Goal: Information Seeking & Learning: Understand process/instructions

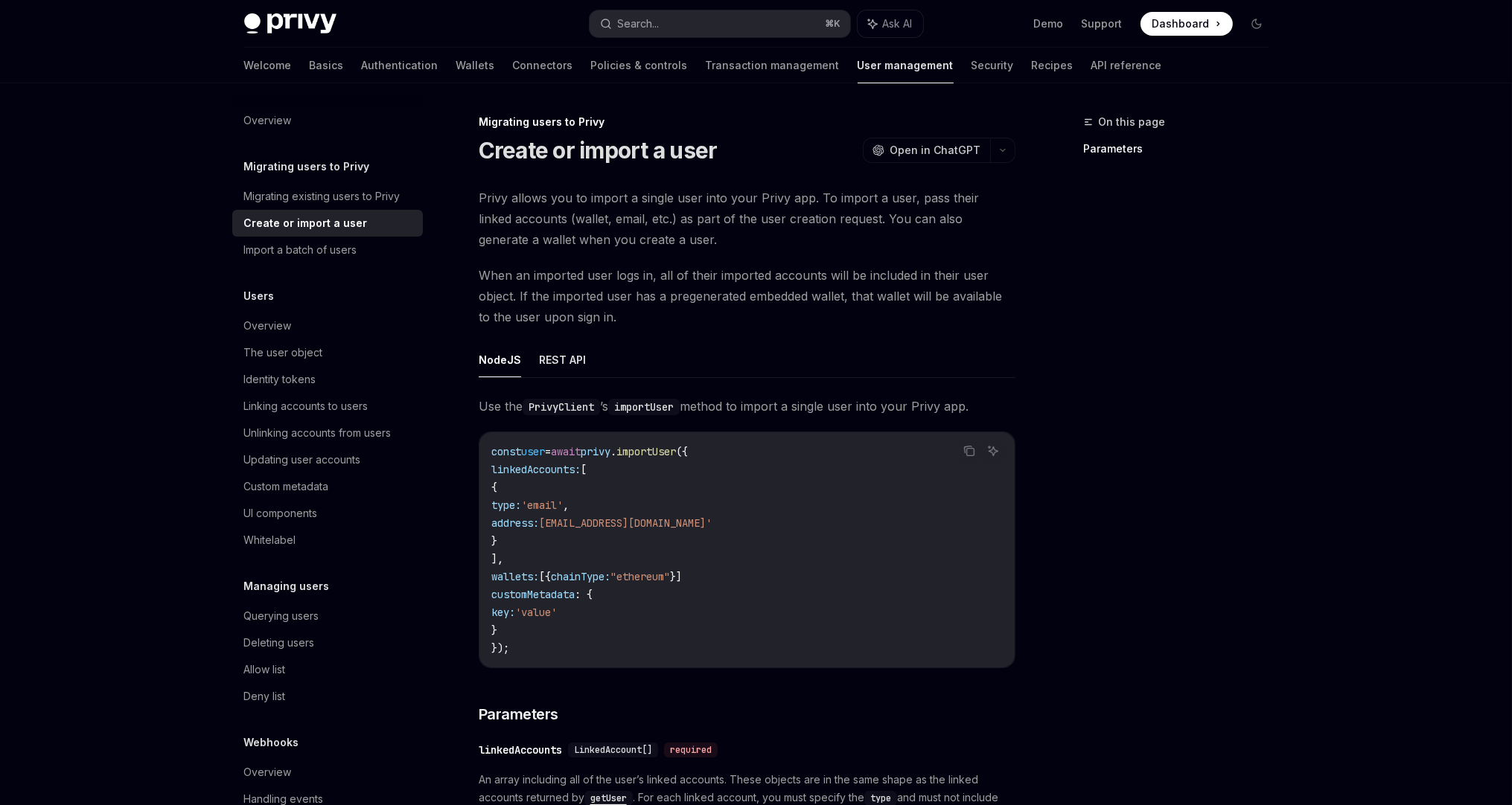
click at [1120, 389] on div "On this page Parameters" at bounding box center [1167, 460] width 227 height 693
click at [944, 217] on span "Privy allows you to import a single user into your Privy app. To import a user,…" at bounding box center [747, 219] width 537 height 63
drag, startPoint x: 517, startPoint y: 225, endPoint x: 617, endPoint y: 216, distance: 100.4
click at [617, 216] on span "Privy allows you to import a single user into your Privy app. To import a user,…" at bounding box center [747, 219] width 537 height 63
drag, startPoint x: 559, startPoint y: 546, endPoint x: 503, endPoint y: 493, distance: 77.1
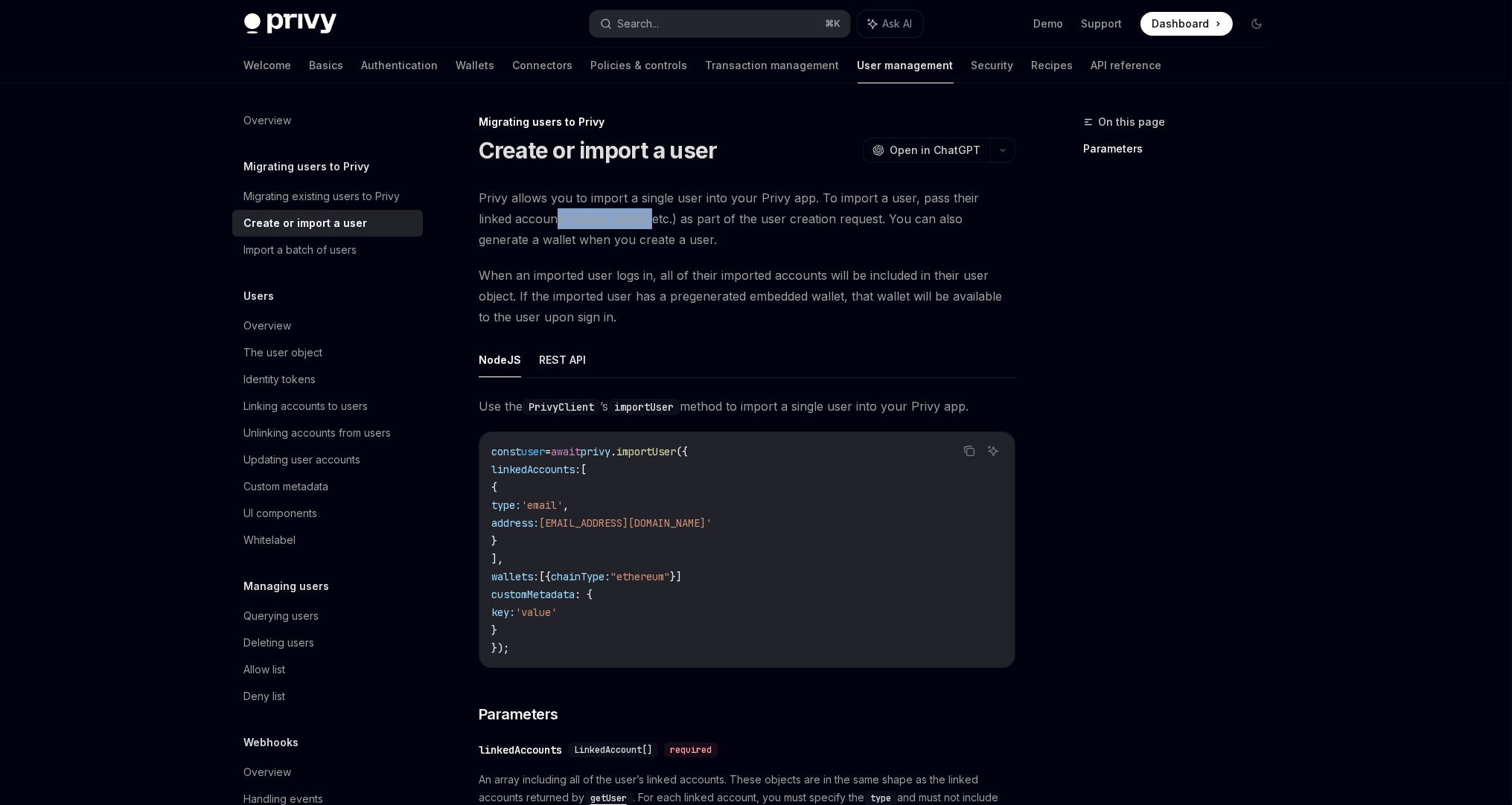
click at [503, 493] on code "const user = await privy . importUser ({ linkedAccounts: [ { type: 'email' , ad…" at bounding box center [746, 550] width 511 height 215
click at [681, 293] on span "When an imported user logs in, all of their imported accounts will be included …" at bounding box center [747, 296] width 537 height 63
drag, startPoint x: 927, startPoint y: 217, endPoint x: 989, endPoint y: 235, distance: 64.6
click at [989, 235] on span "Privy allows you to import a single user into your Privy app. To import a user,…" at bounding box center [747, 219] width 537 height 63
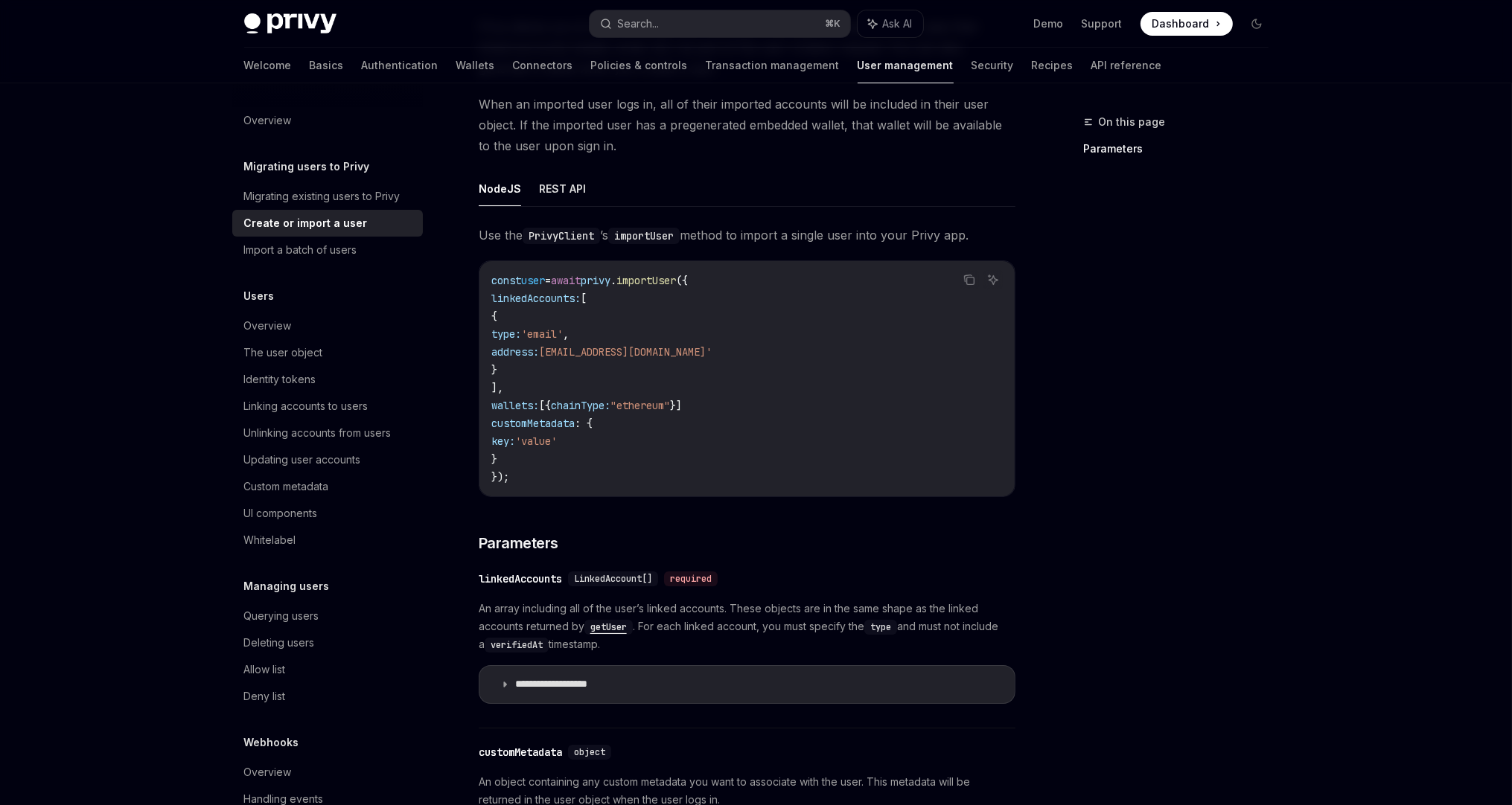
scroll to position [169, 0]
drag, startPoint x: 572, startPoint y: 333, endPoint x: 704, endPoint y: 347, distance: 132.7
click at [704, 347] on code "const user = await privy . importUser ({ linkedAccounts: [ { type: 'email' , ad…" at bounding box center [746, 381] width 511 height 215
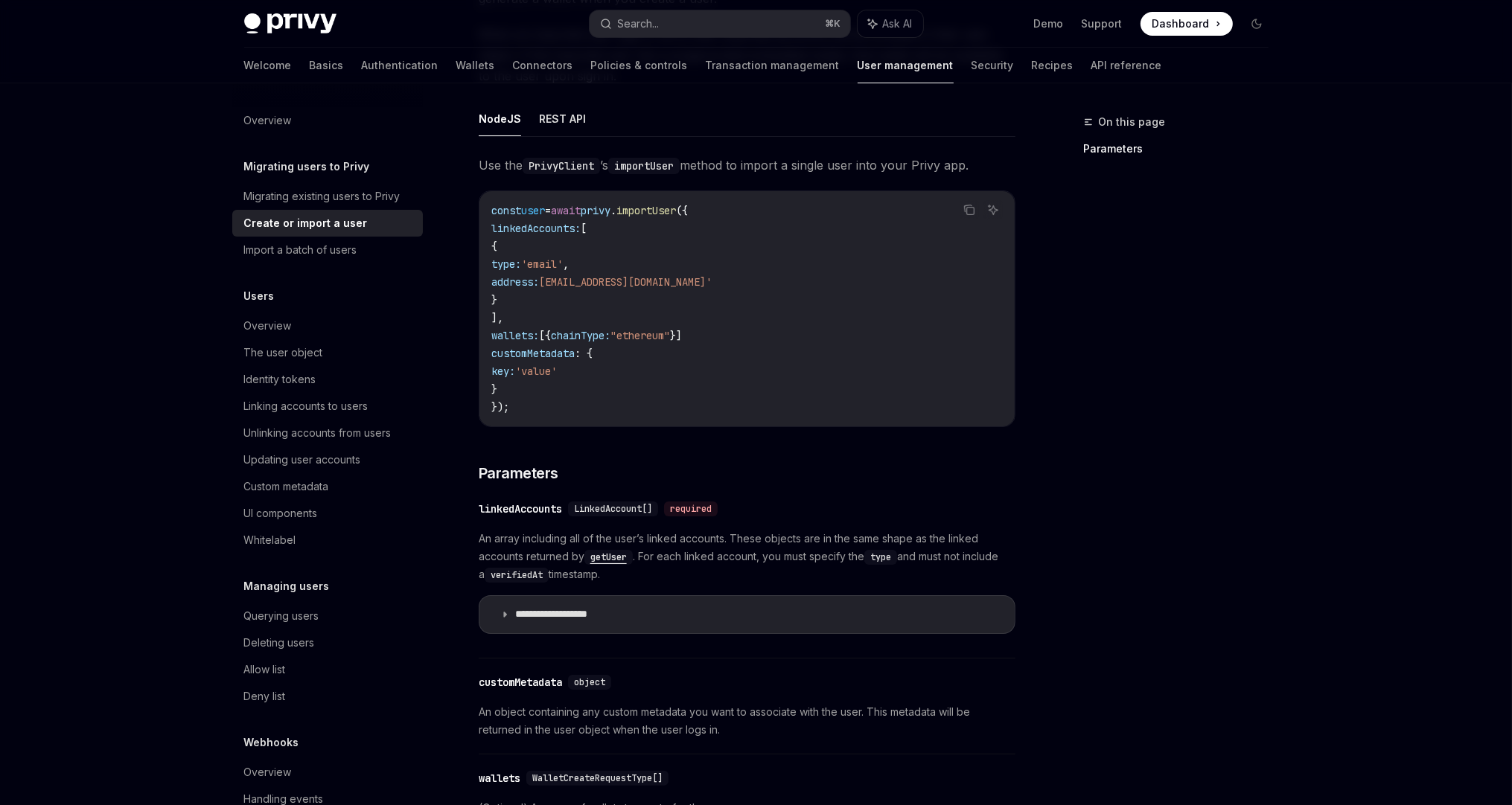
scroll to position [229, 0]
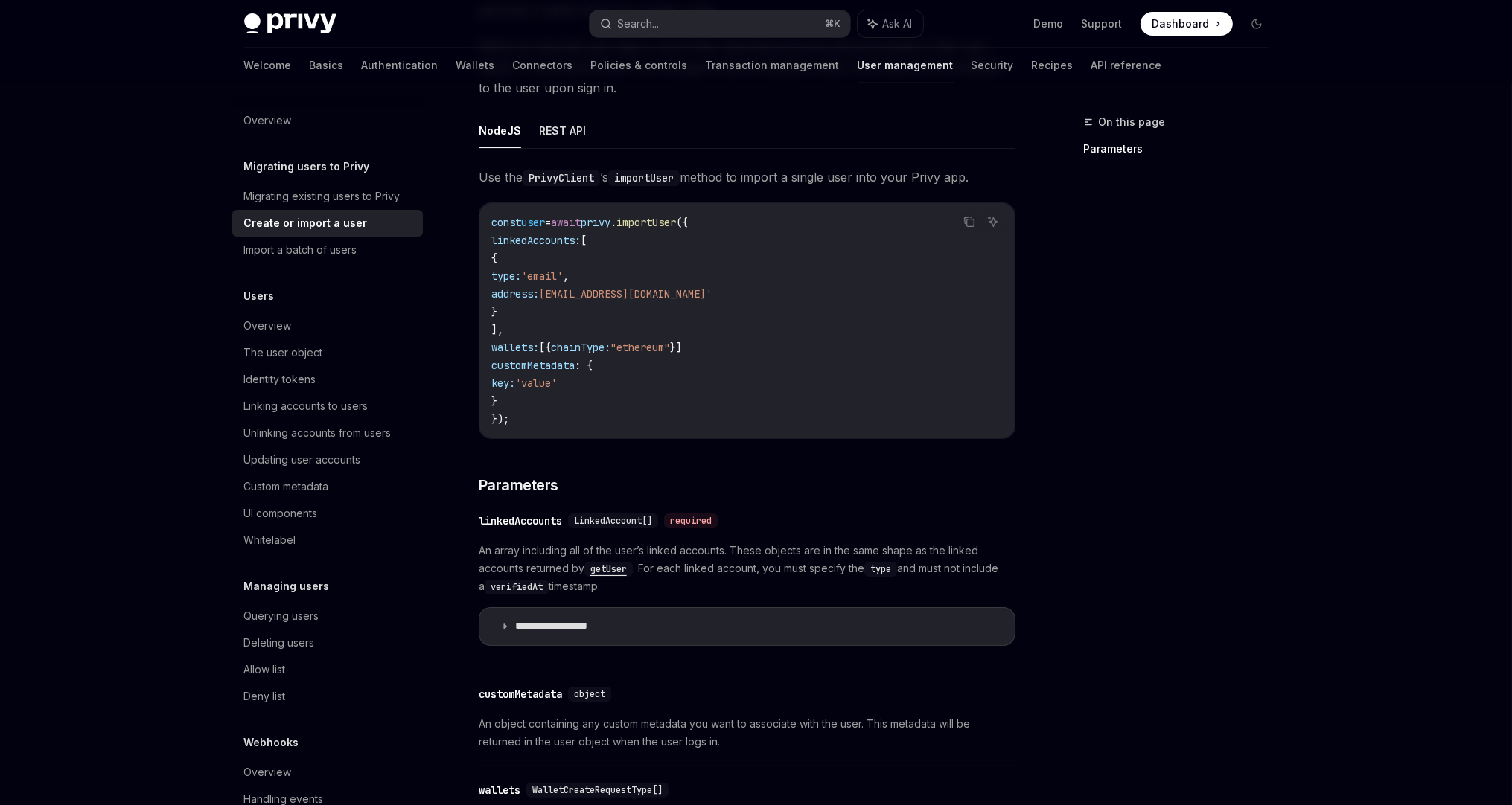
click at [665, 341] on span ""ethereum"" at bounding box center [640, 347] width 59 height 14
click at [630, 405] on code "const user = await privy . importUser ({ linkedAccounts: [ { type: 'email' , ad…" at bounding box center [746, 321] width 511 height 215
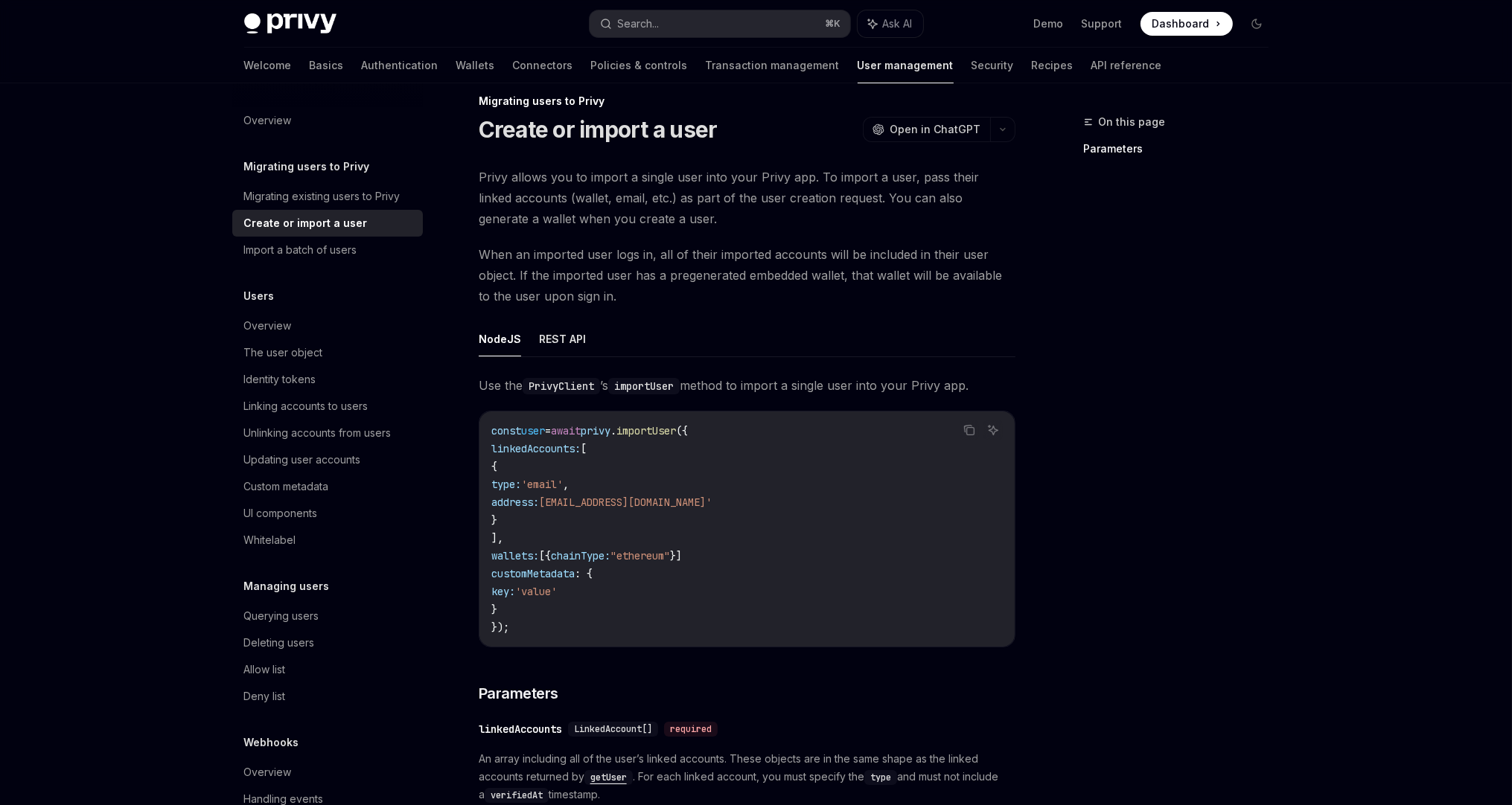
scroll to position [0, 0]
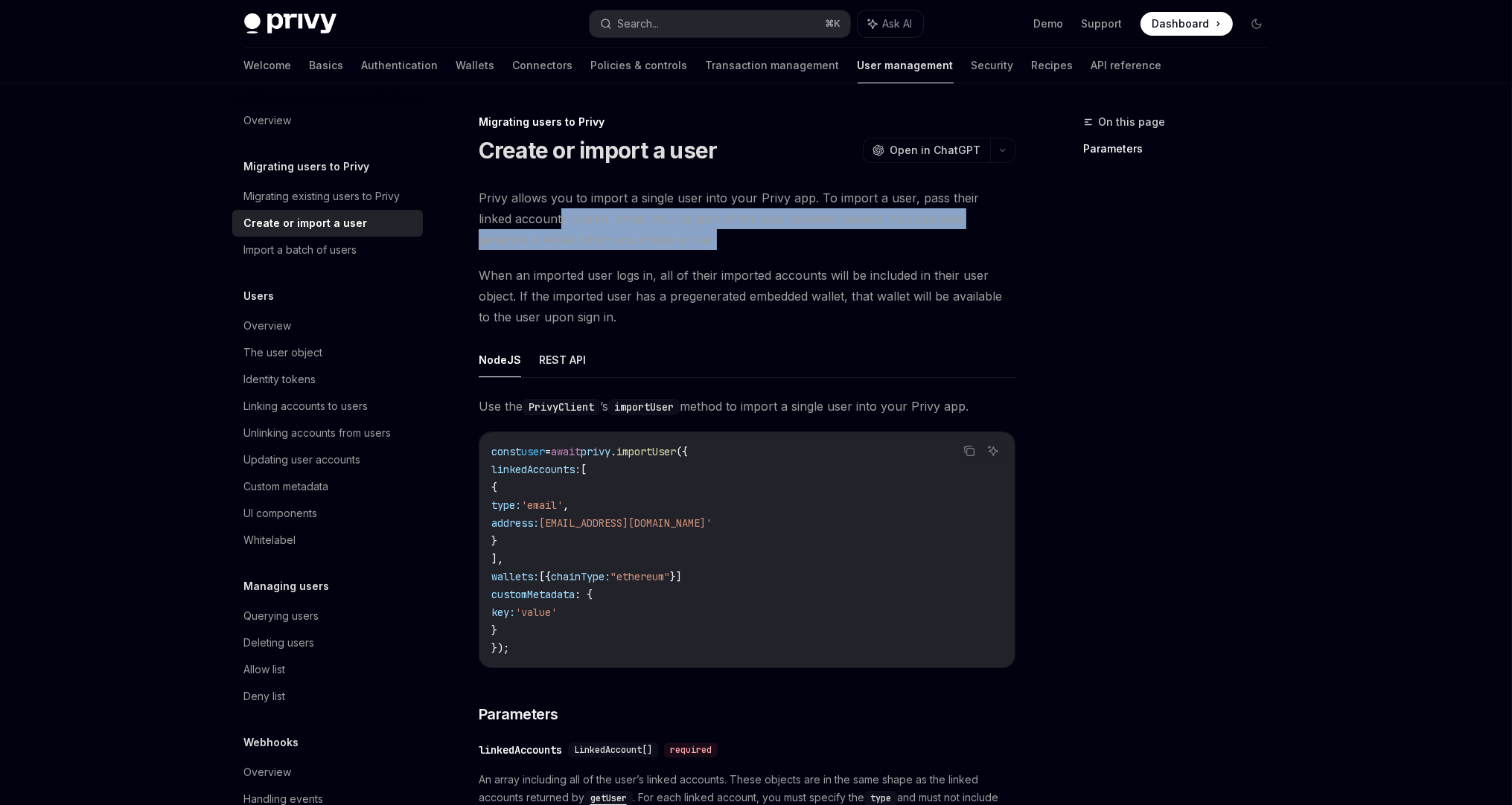
drag, startPoint x: 668, startPoint y: 243, endPoint x: 521, endPoint y: 222, distance: 148.5
click at [521, 222] on span "Privy allows you to import a single user into your Privy app. To import a user,…" at bounding box center [747, 219] width 537 height 63
